Goal: Task Accomplishment & Management: Complete application form

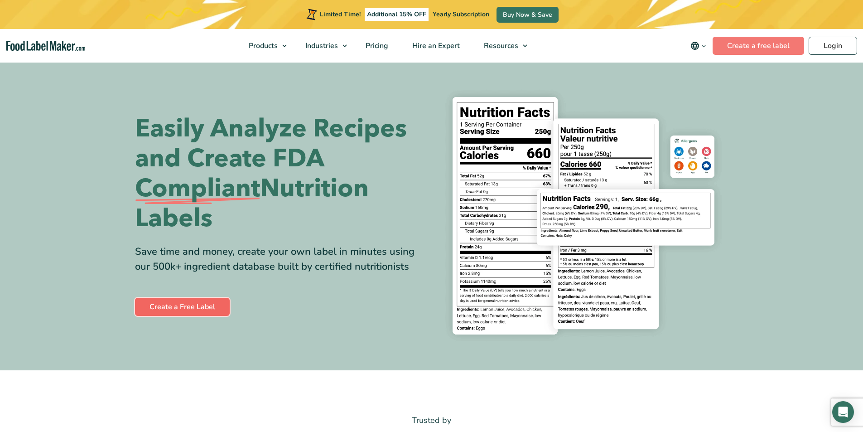
click at [204, 307] on link "Create a Free Label" at bounding box center [182, 307] width 95 height 18
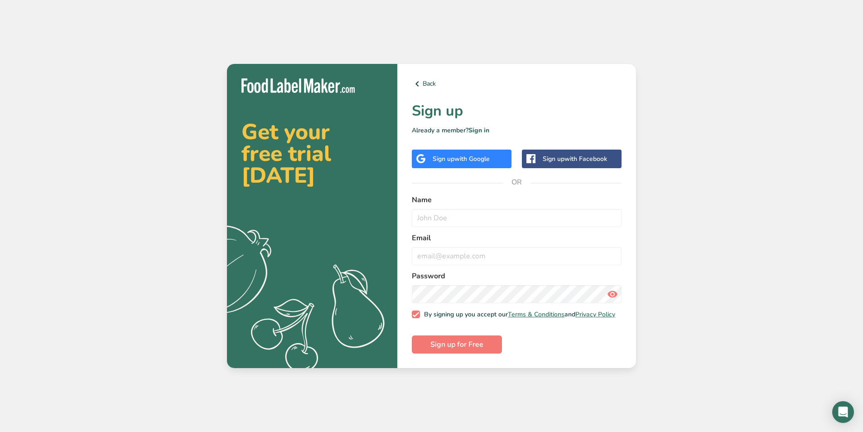
click at [472, 155] on span "with Google" at bounding box center [472, 159] width 35 height 9
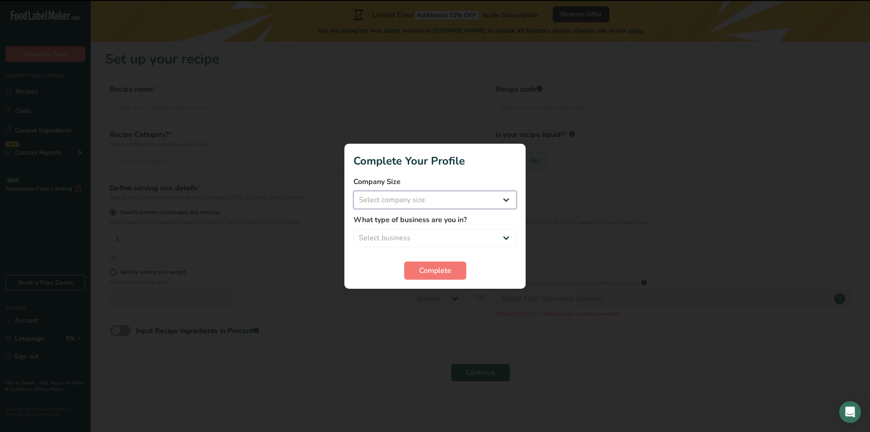
click at [421, 199] on select "Select company size Fewer than 10 Employees 10 to 50 Employees 51 to 500 Employ…" at bounding box center [434, 200] width 163 height 18
select select "2"
click at [353, 191] on select "Select company size Fewer than 10 Employees 10 to 50 Employees 51 to 500 Employ…" at bounding box center [434, 200] width 163 height 18
click at [393, 238] on select "Select business Packaged Food Manufacturer Restaurant & Cafe Bakery Meal Plans …" at bounding box center [434, 238] width 163 height 18
select select "1"
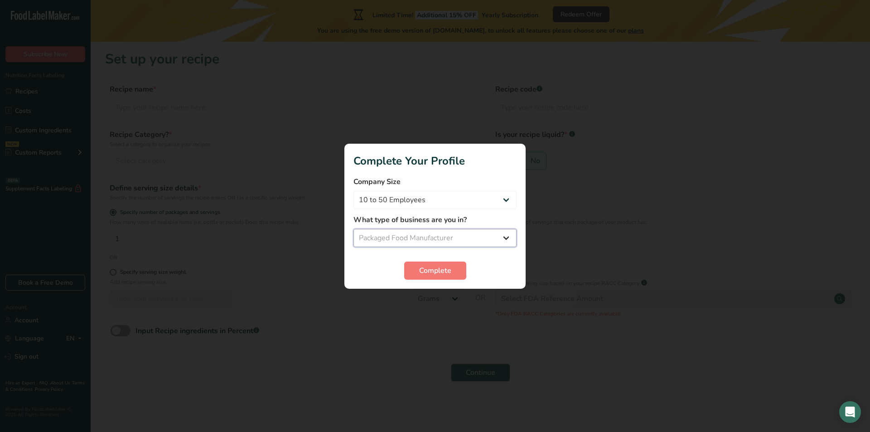
click at [353, 229] on select "Select business Packaged Food Manufacturer Restaurant & Cafe Bakery Meal Plans …" at bounding box center [434, 238] width 163 height 18
click at [435, 274] on span "Complete" at bounding box center [435, 270] width 32 height 11
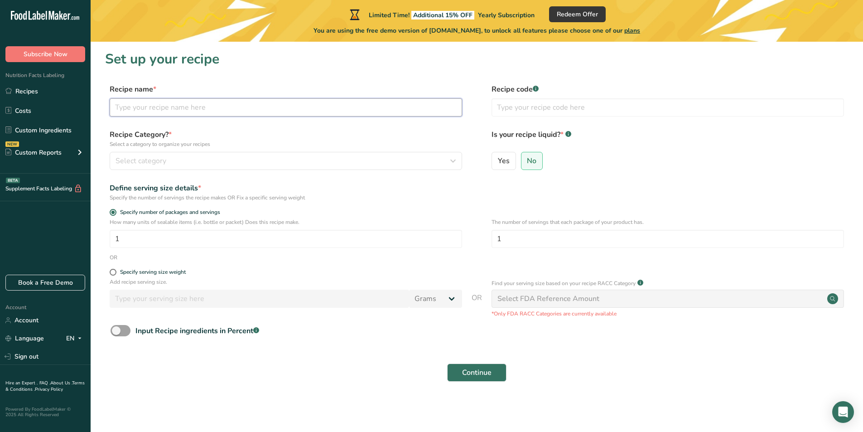
click at [175, 109] on input "text" at bounding box center [286, 107] width 353 height 18
click at [266, 156] on div "Select category" at bounding box center [283, 160] width 335 height 11
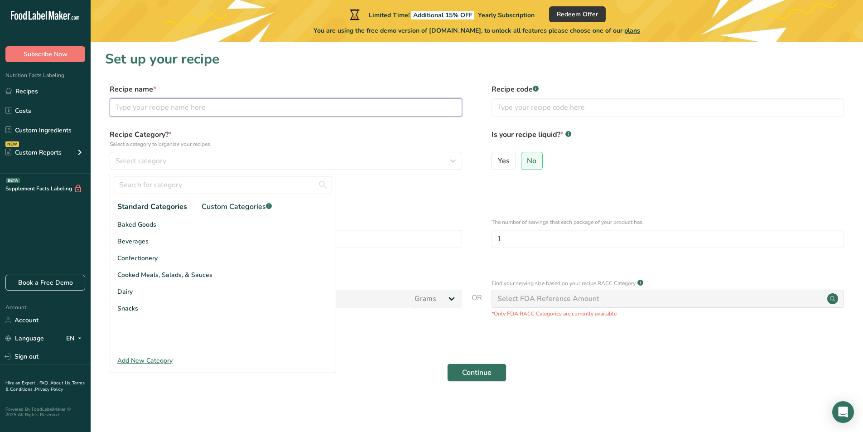
click at [188, 112] on input "text" at bounding box center [286, 107] width 353 height 18
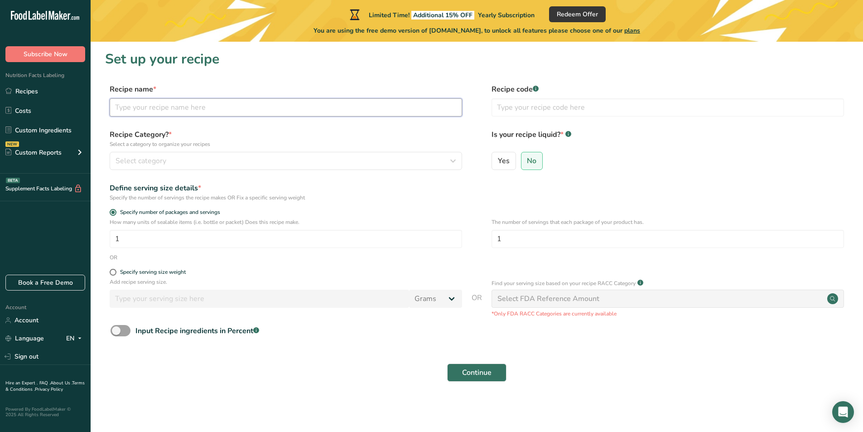
click at [191, 106] on input "text" at bounding box center [286, 107] width 353 height 18
